Goal: Check status: Check status

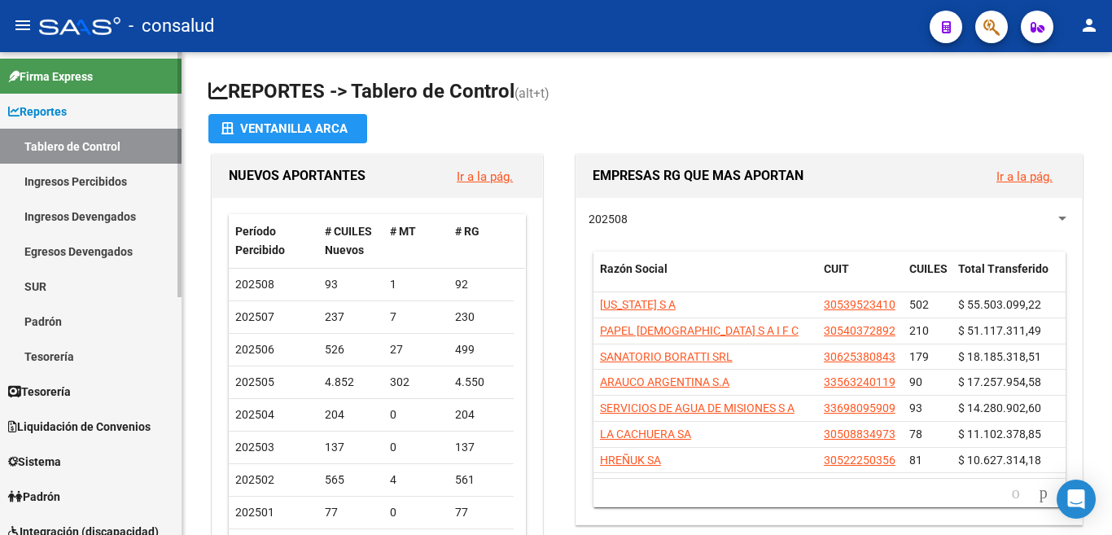
scroll to position [326, 0]
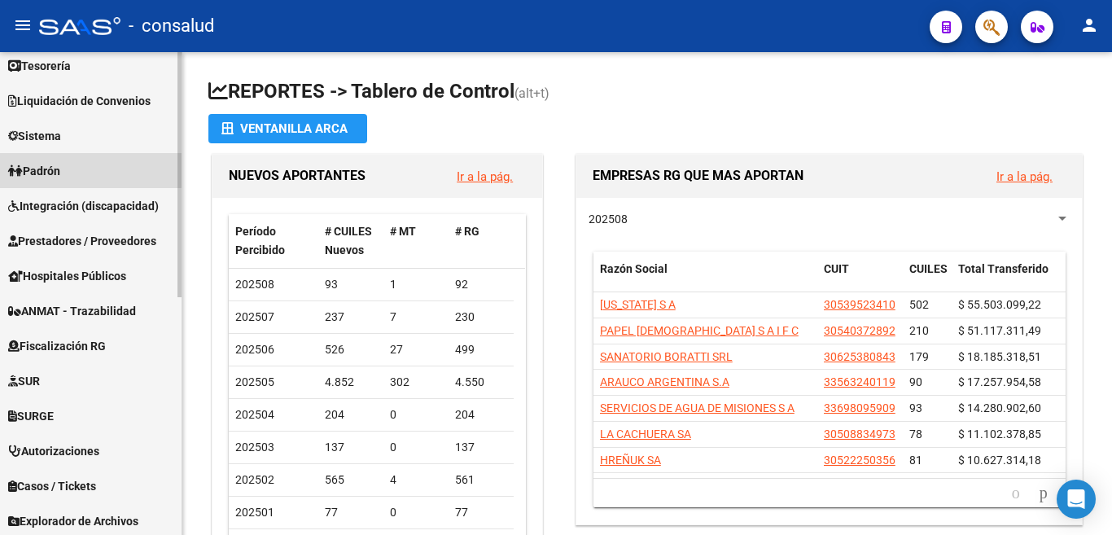
click at [53, 172] on span "Padrón" at bounding box center [34, 171] width 52 height 18
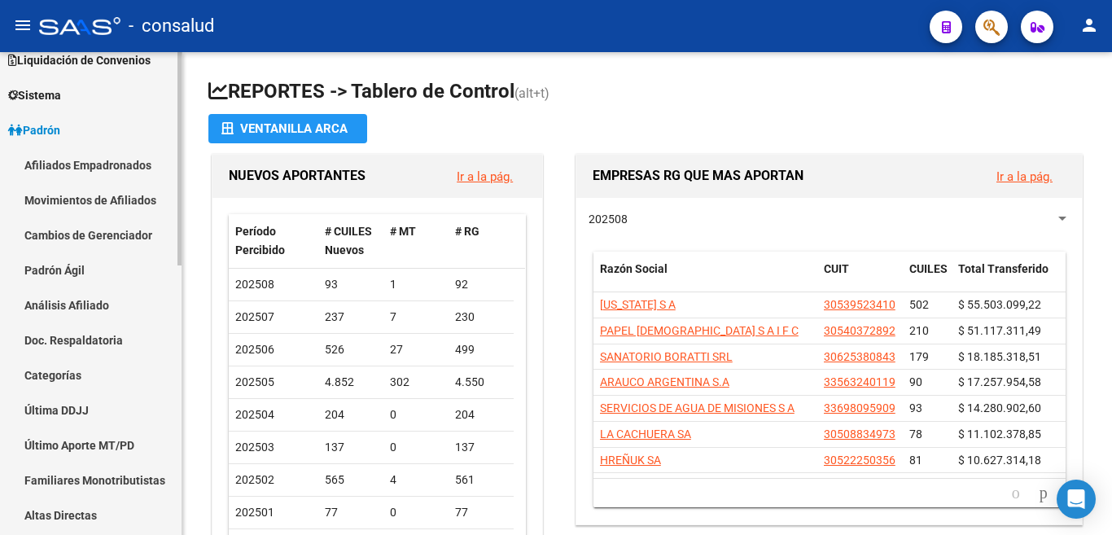
scroll to position [81, 0]
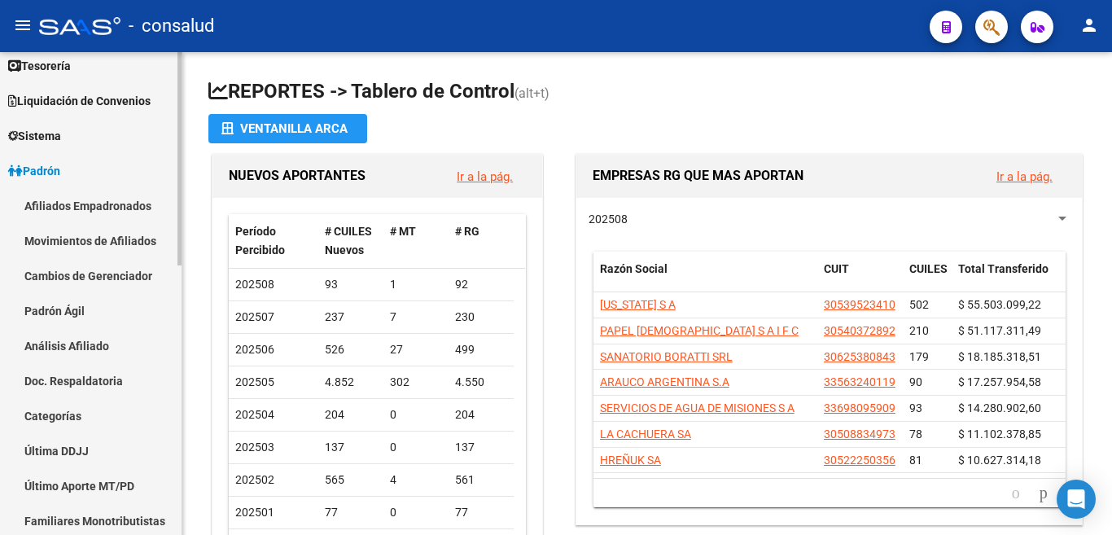
click at [69, 341] on link "Análisis Afiliado" at bounding box center [91, 345] width 182 height 35
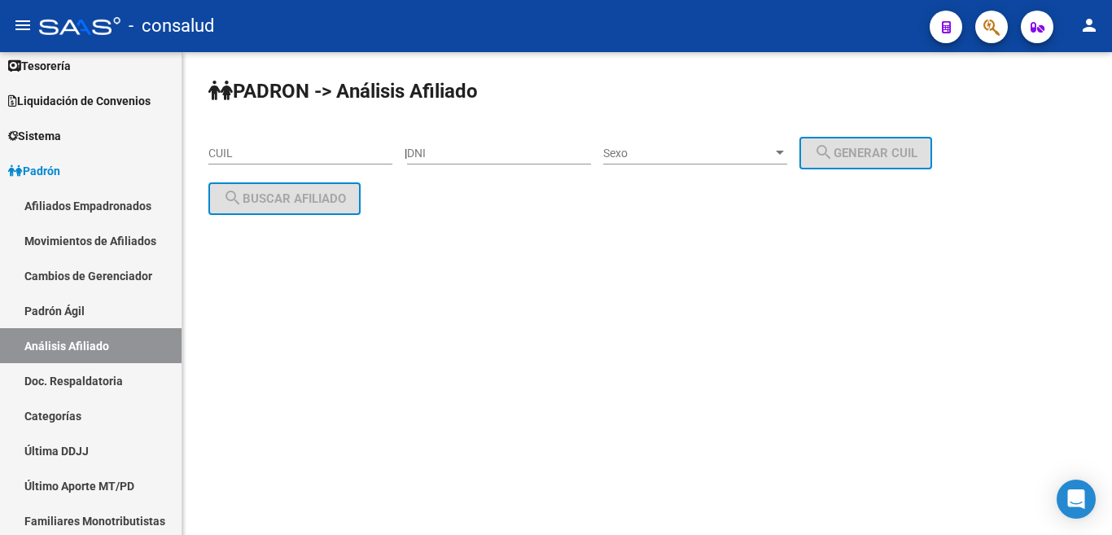
click at [250, 152] on input "CUIL" at bounding box center [300, 154] width 184 height 14
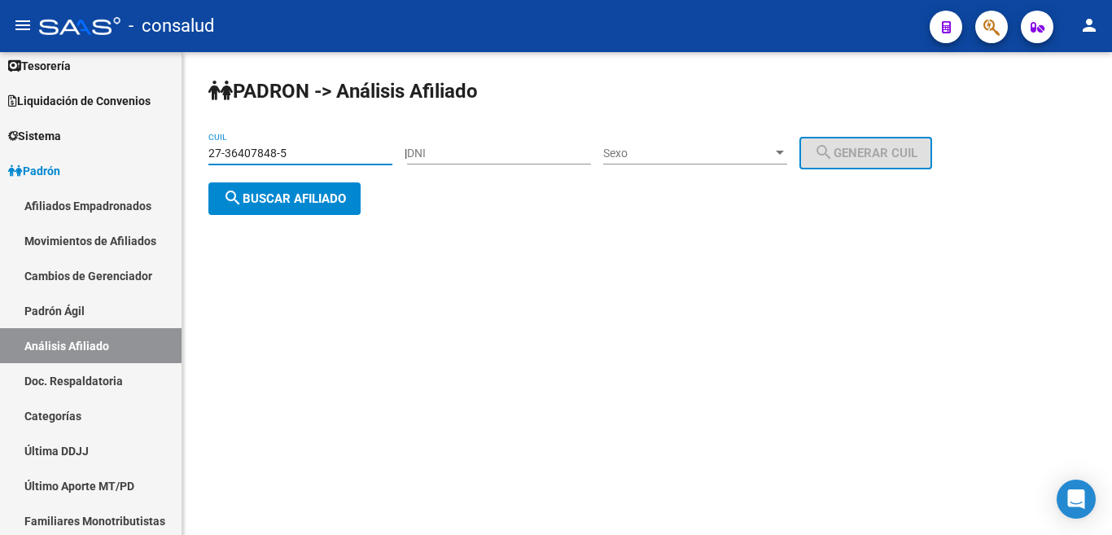
type input "27-36407848-5"
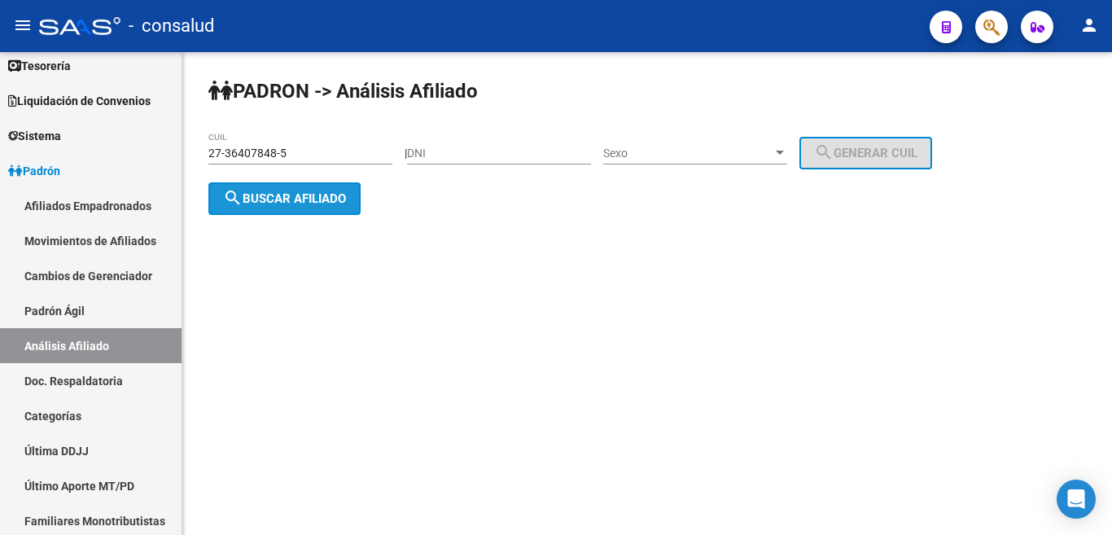
click at [221, 193] on button "search Buscar afiliado" at bounding box center [284, 198] width 152 height 33
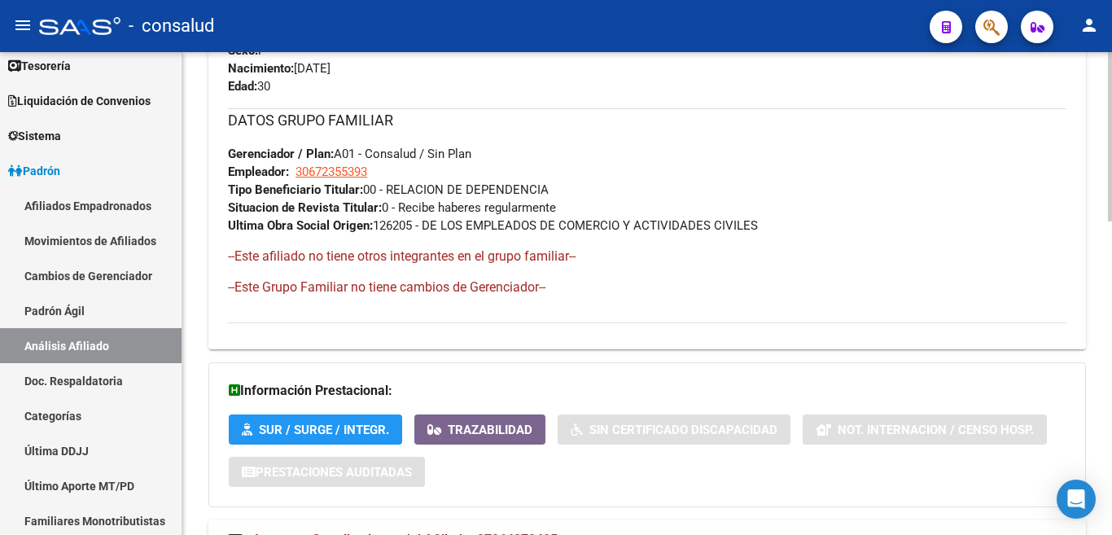
scroll to position [895, 0]
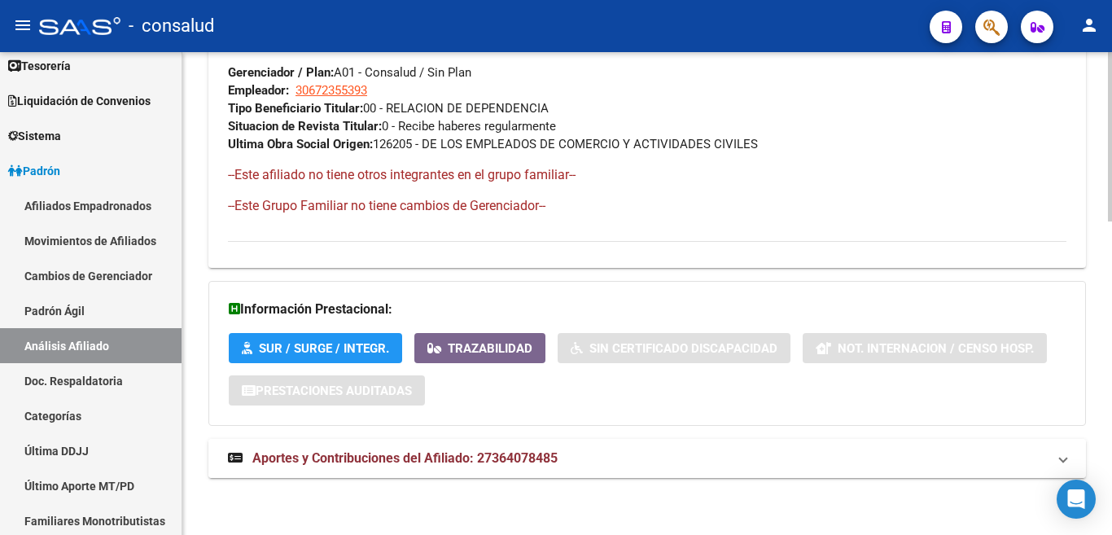
click at [514, 460] on span "Aportes y Contribuciones del Afiliado: 27364078485" at bounding box center [404, 457] width 305 height 15
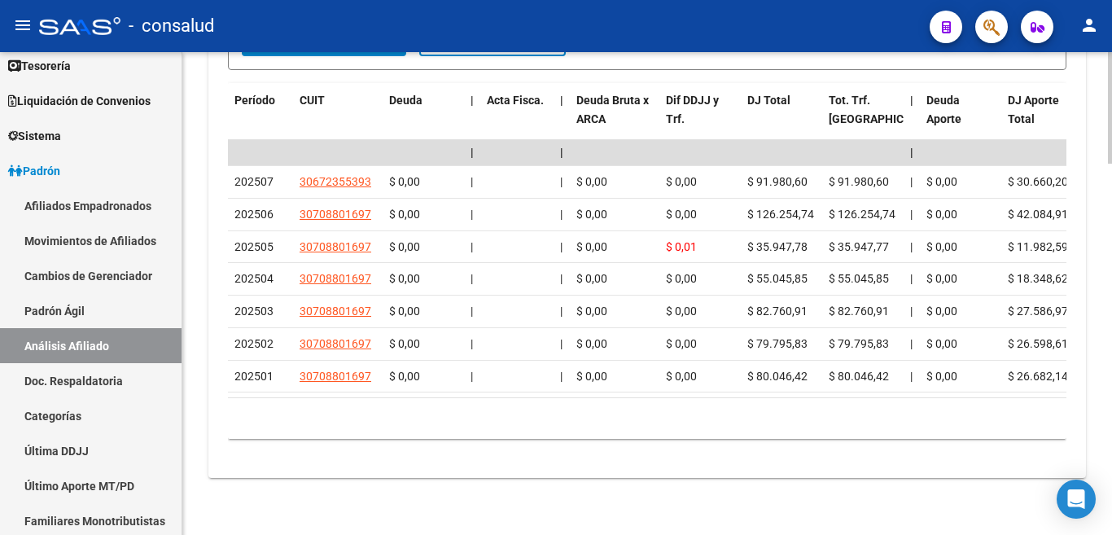
scroll to position [1590, 0]
